Goal: Find specific page/section: Find specific page/section

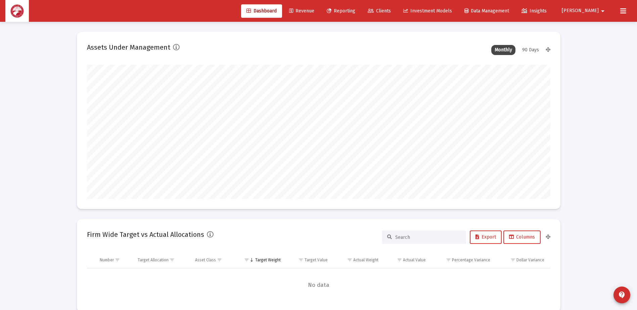
scroll to position [134, 250]
type input "[DATE]"
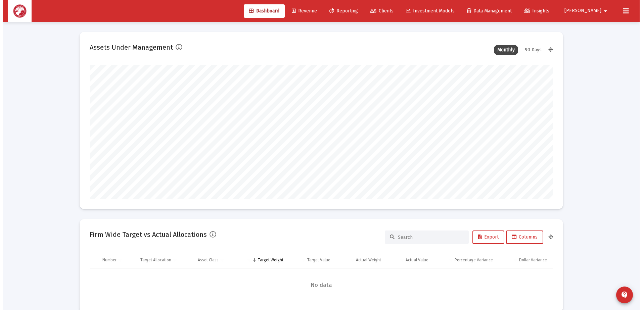
scroll to position [134, 217]
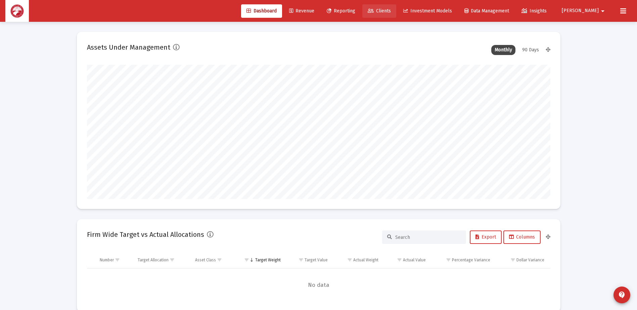
click at [391, 10] on span "Clients" at bounding box center [379, 11] width 23 height 6
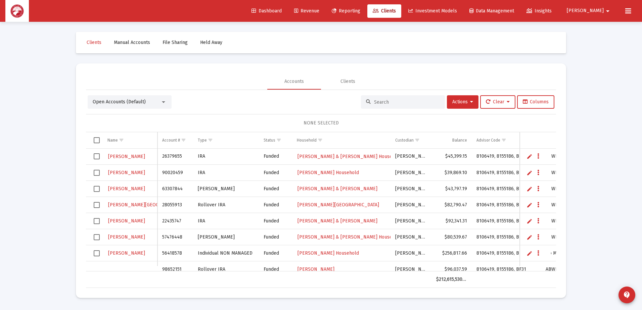
click at [384, 107] on div at bounding box center [403, 101] width 84 height 13
click at [384, 104] on input at bounding box center [407, 102] width 66 height 6
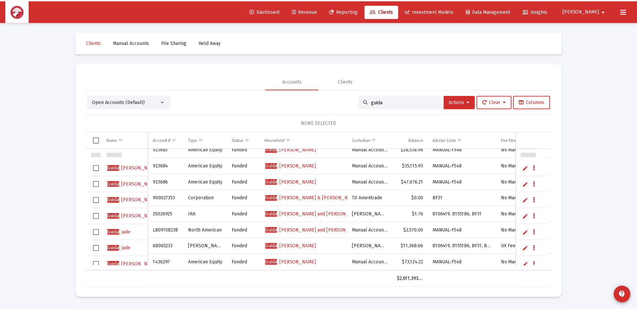
scroll to position [168, 0]
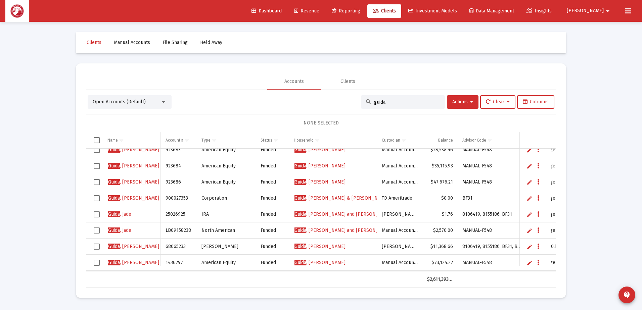
type input "guida"
click at [323, 181] on span "[PERSON_NAME]" at bounding box center [320, 182] width 51 height 6
